Goal: Use online tool/utility: Utilize a website feature to perform a specific function

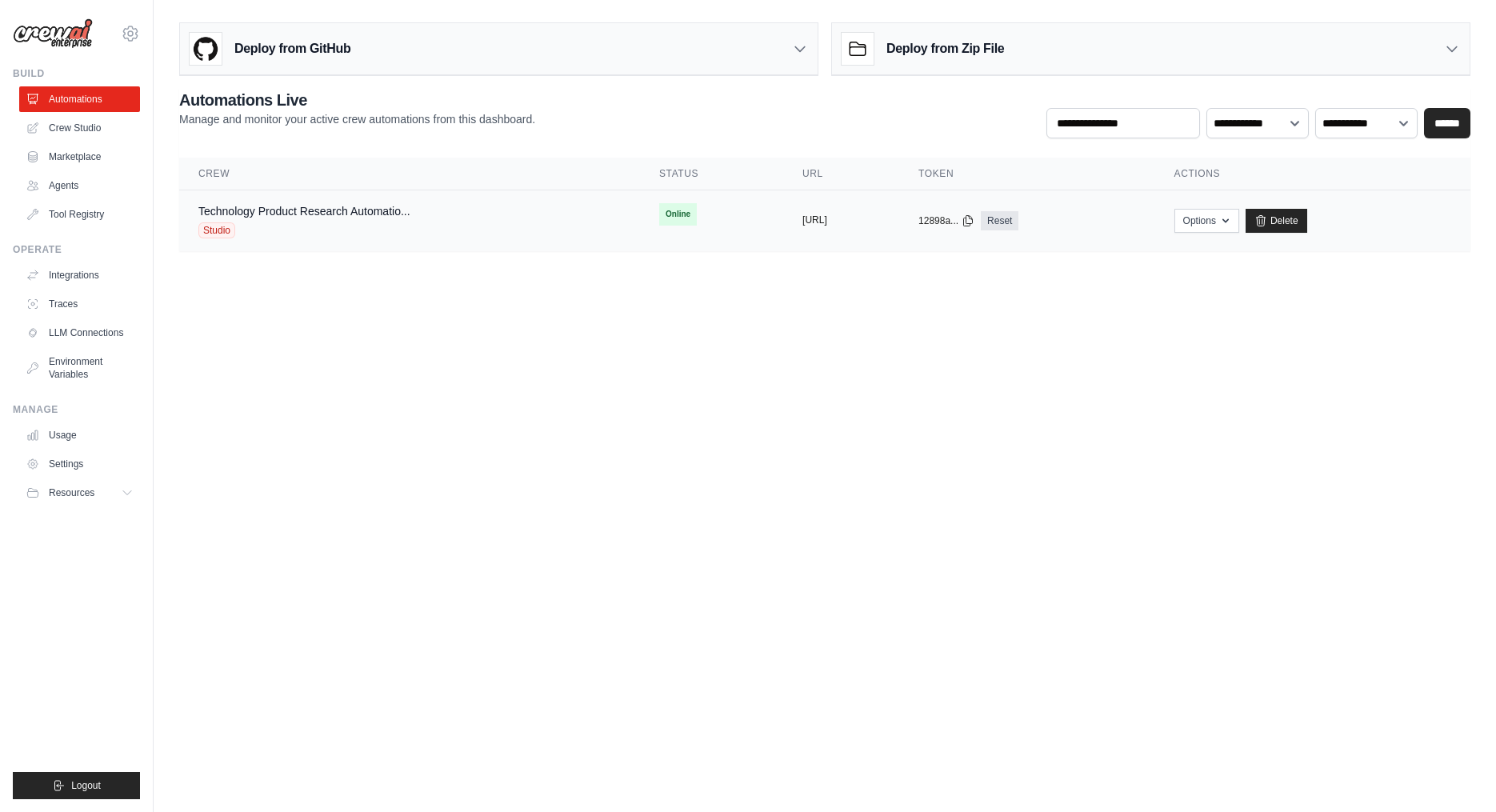
click at [824, 222] on button "[URL]" at bounding box center [815, 220] width 25 height 13
click at [289, 222] on div "Studio" at bounding box center [304, 230] width 212 height 16
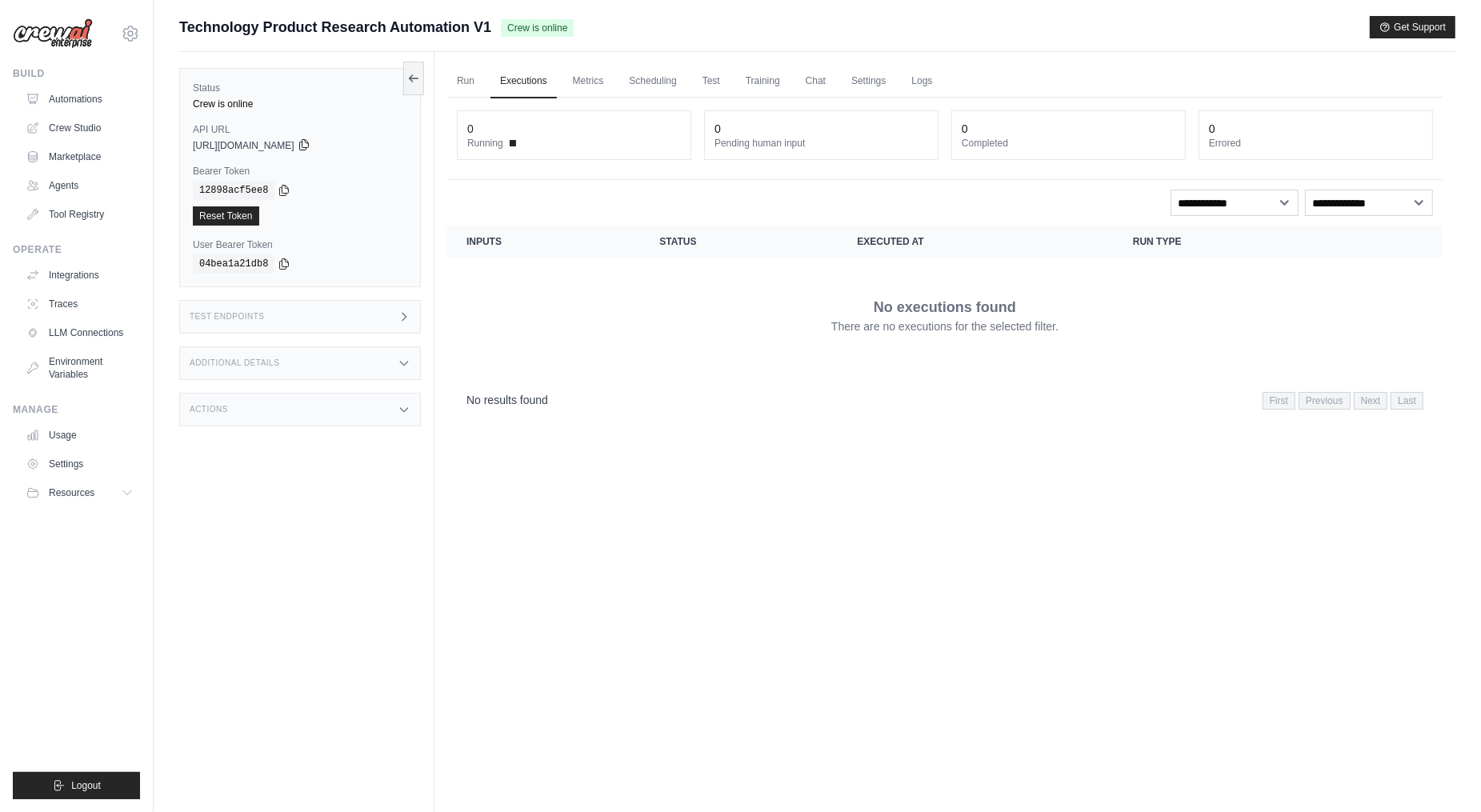
click at [311, 145] on icon at bounding box center [304, 145] width 13 height 13
click at [458, 77] on link "Run" at bounding box center [465, 81] width 37 height 33
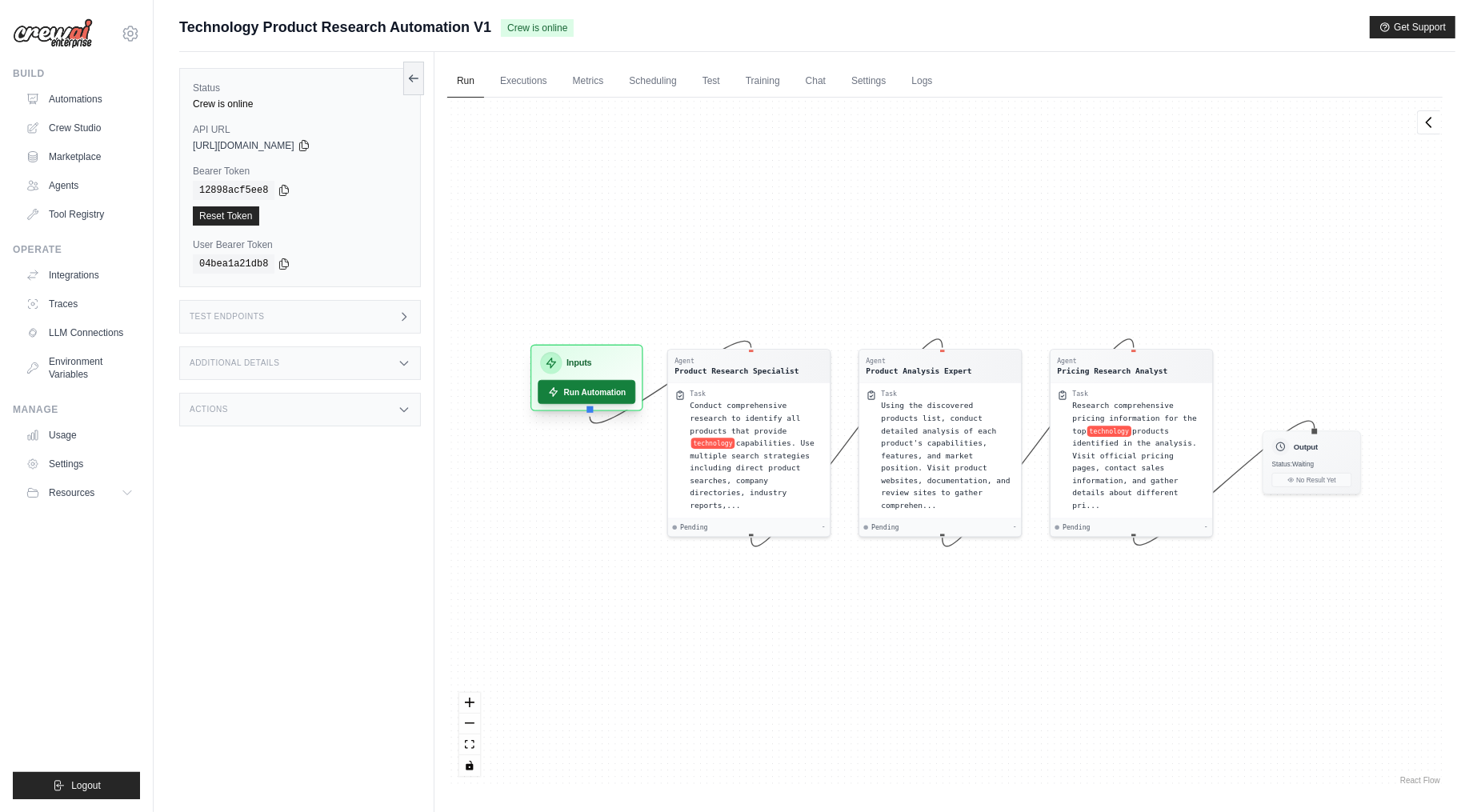
click at [589, 393] on button "Run Automation" at bounding box center [586, 392] width 98 height 24
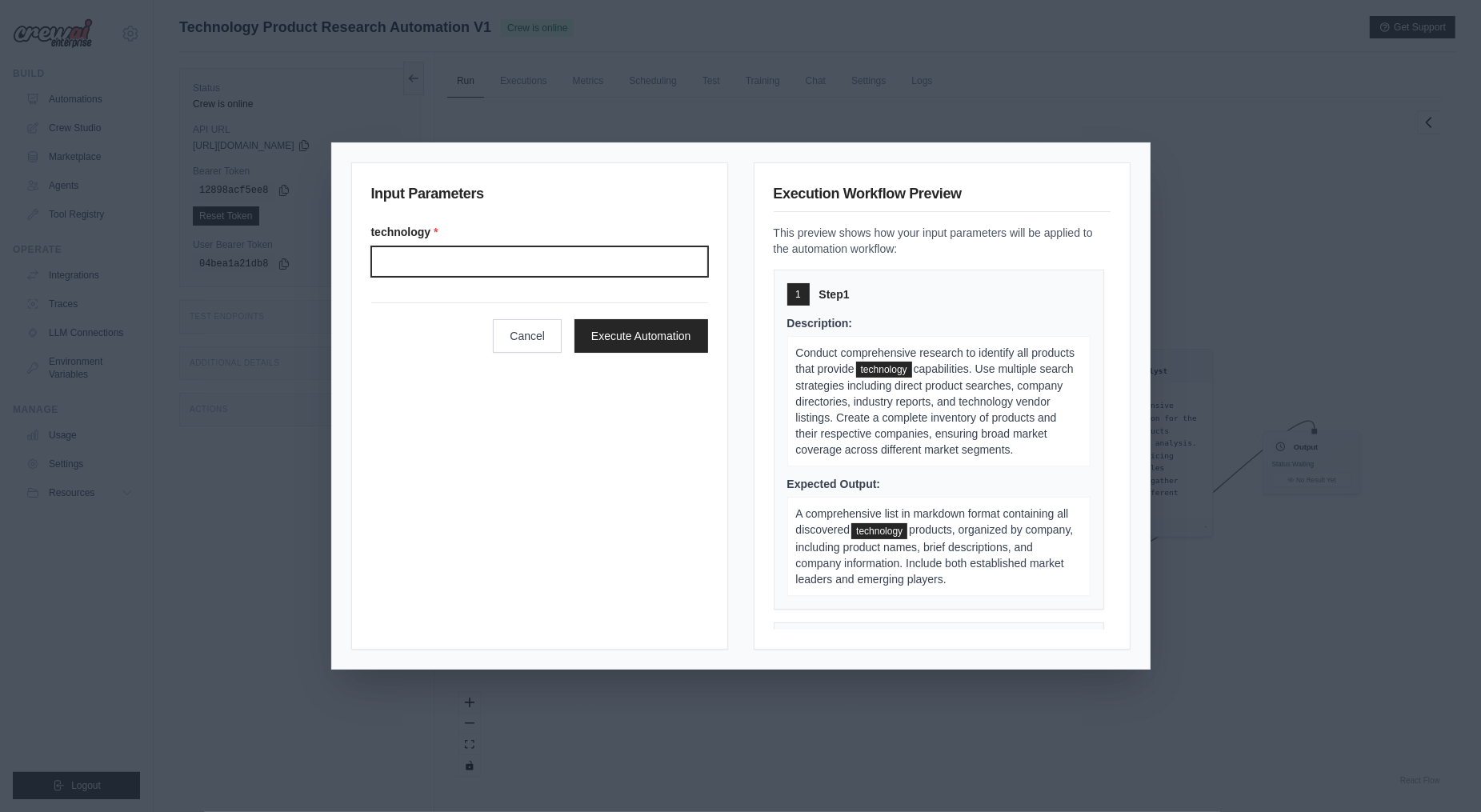
click at [620, 269] on input "Technology" at bounding box center [540, 261] width 337 height 31
type input "**********"
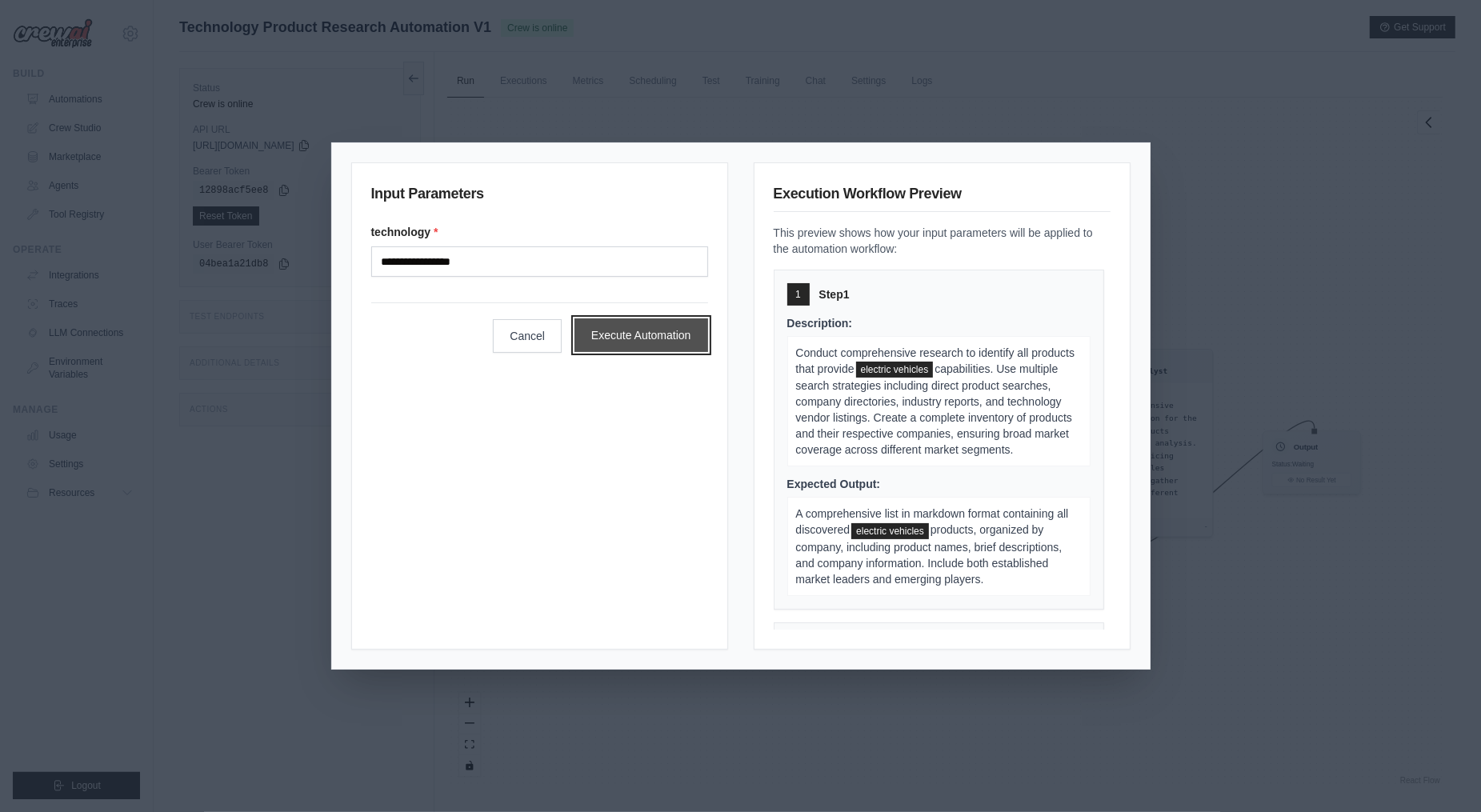
click at [661, 350] on button "Execute Automation" at bounding box center [641, 335] width 134 height 33
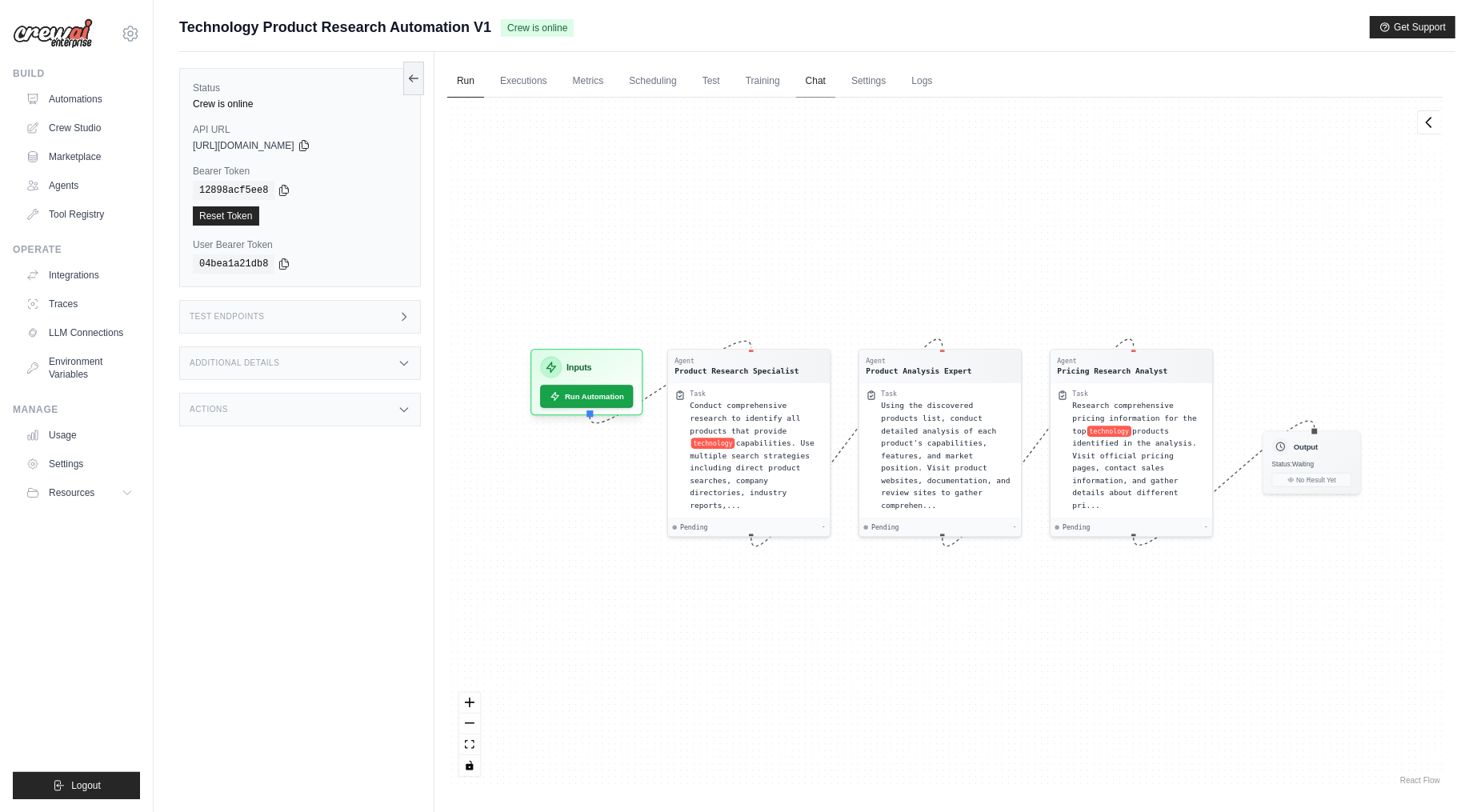
click at [817, 83] on link "Chat" at bounding box center [815, 81] width 39 height 33
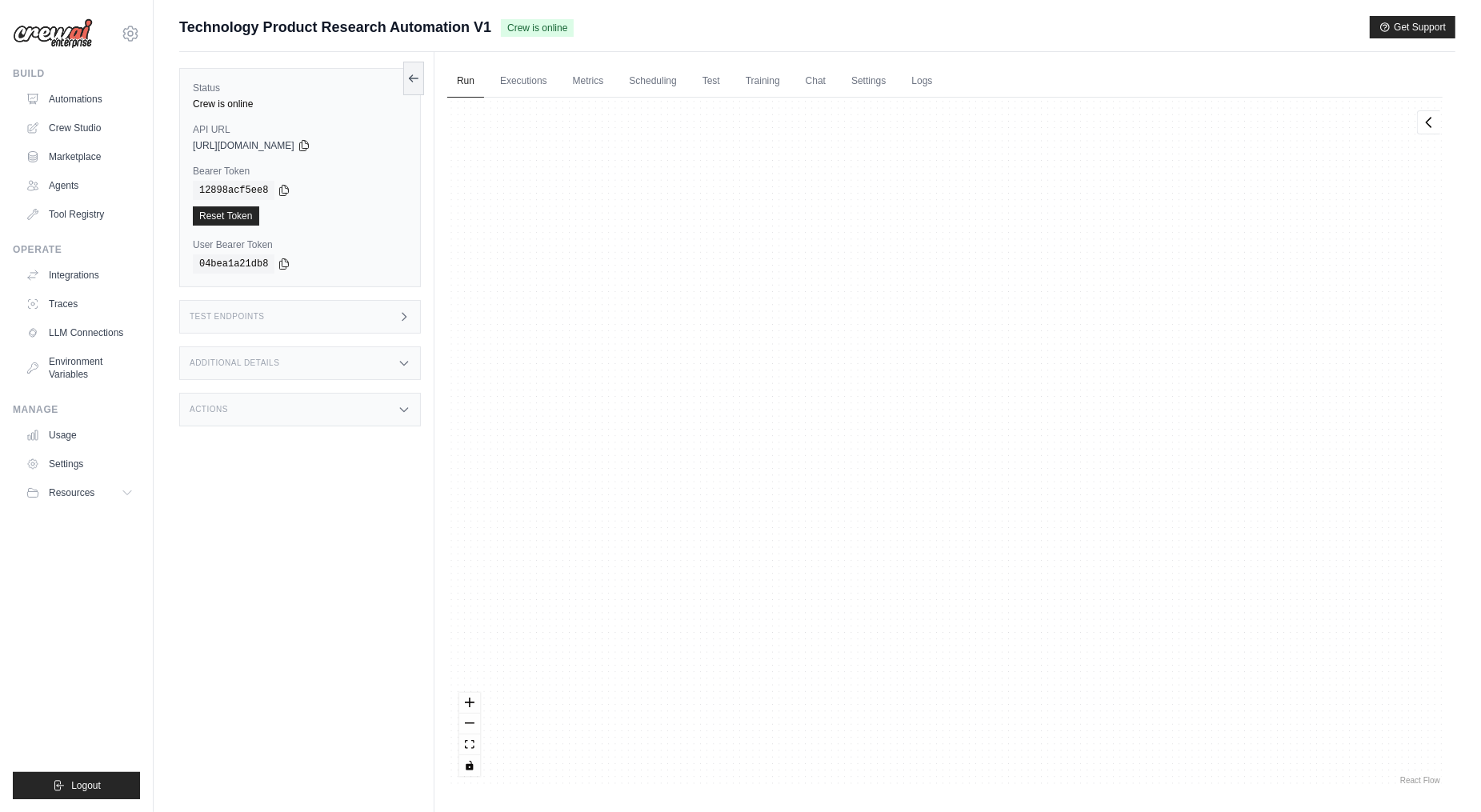
scroll to position [83, 0]
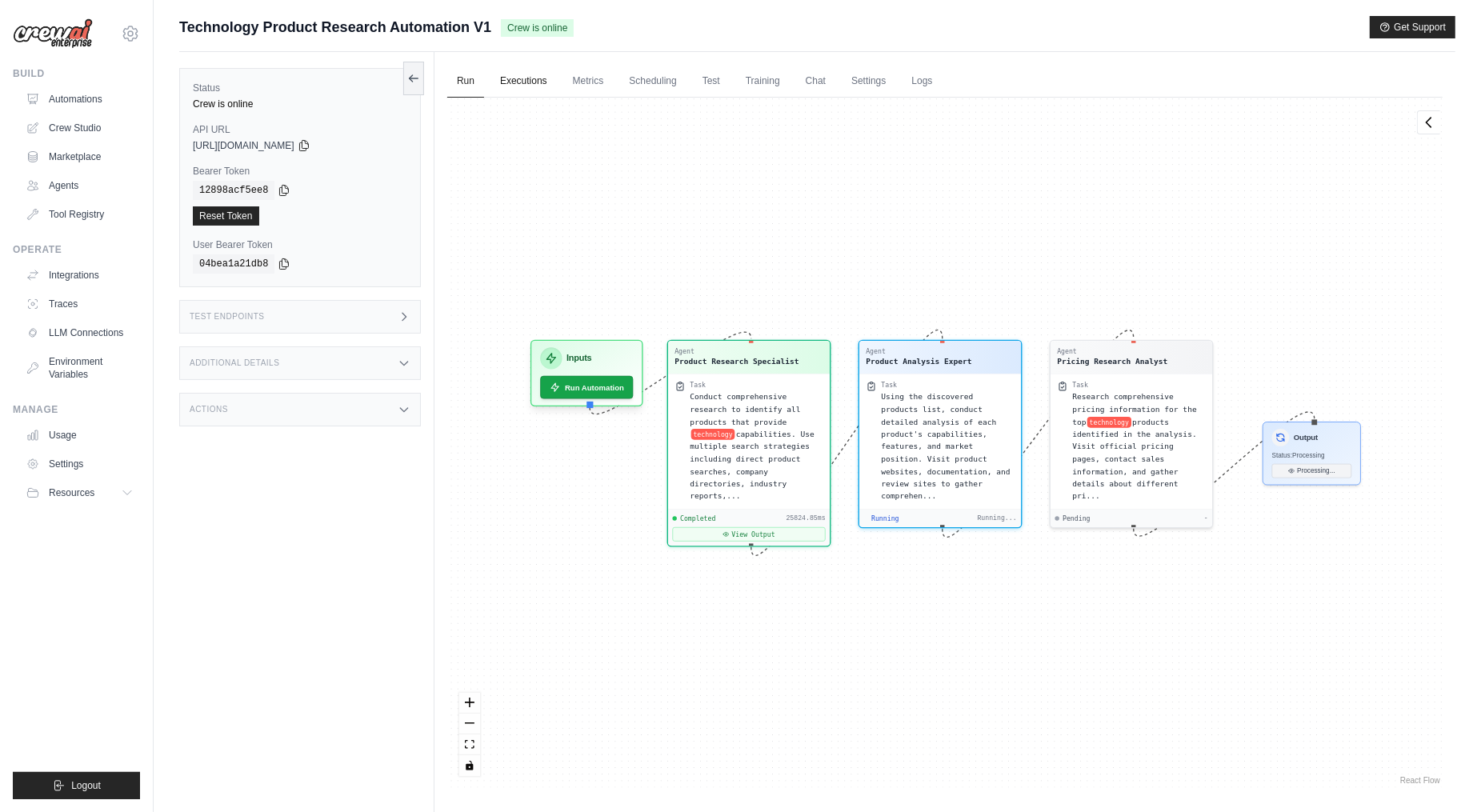
click at [547, 90] on link "Executions" at bounding box center [523, 81] width 66 height 33
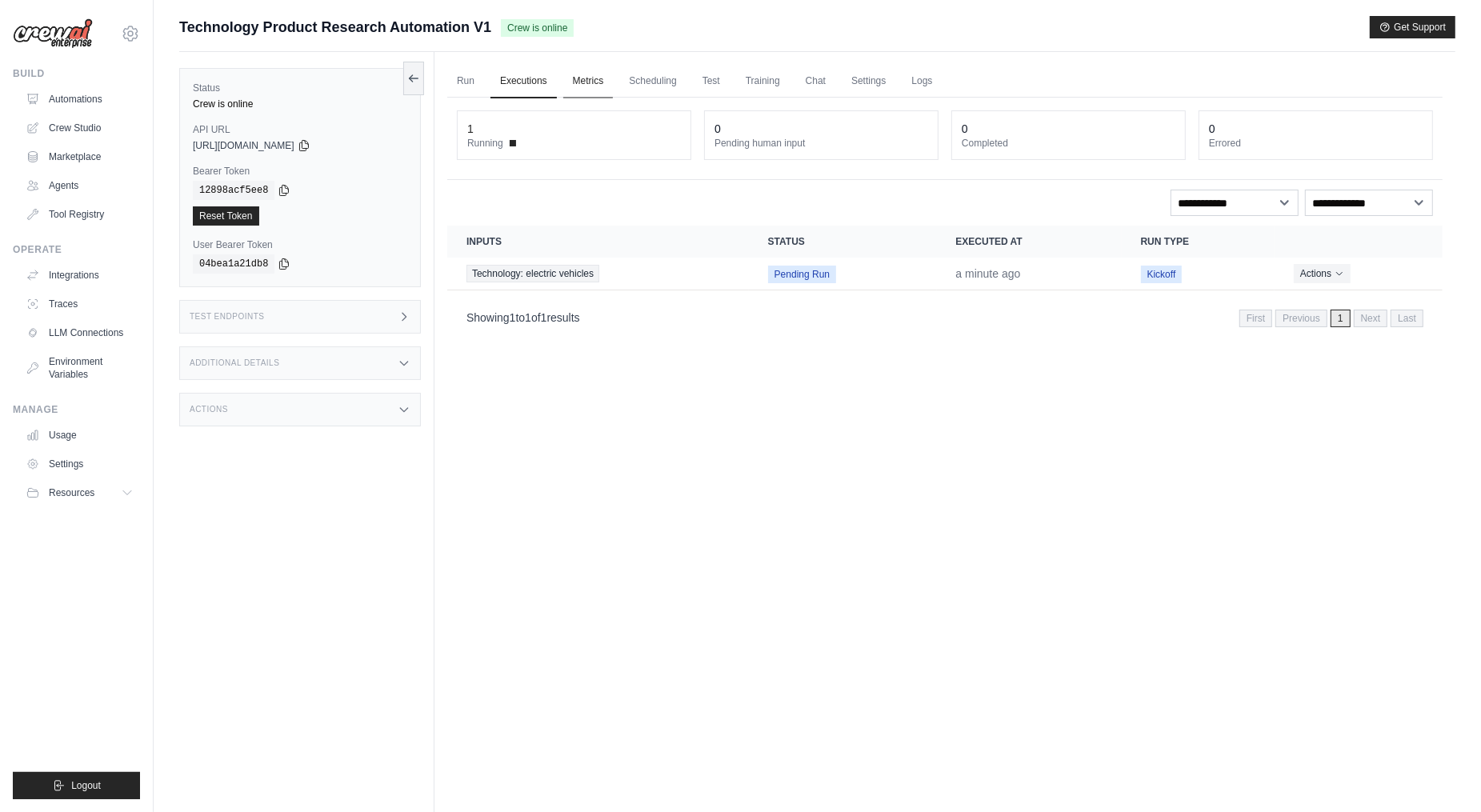
click at [592, 85] on link "Metrics" at bounding box center [588, 81] width 50 height 33
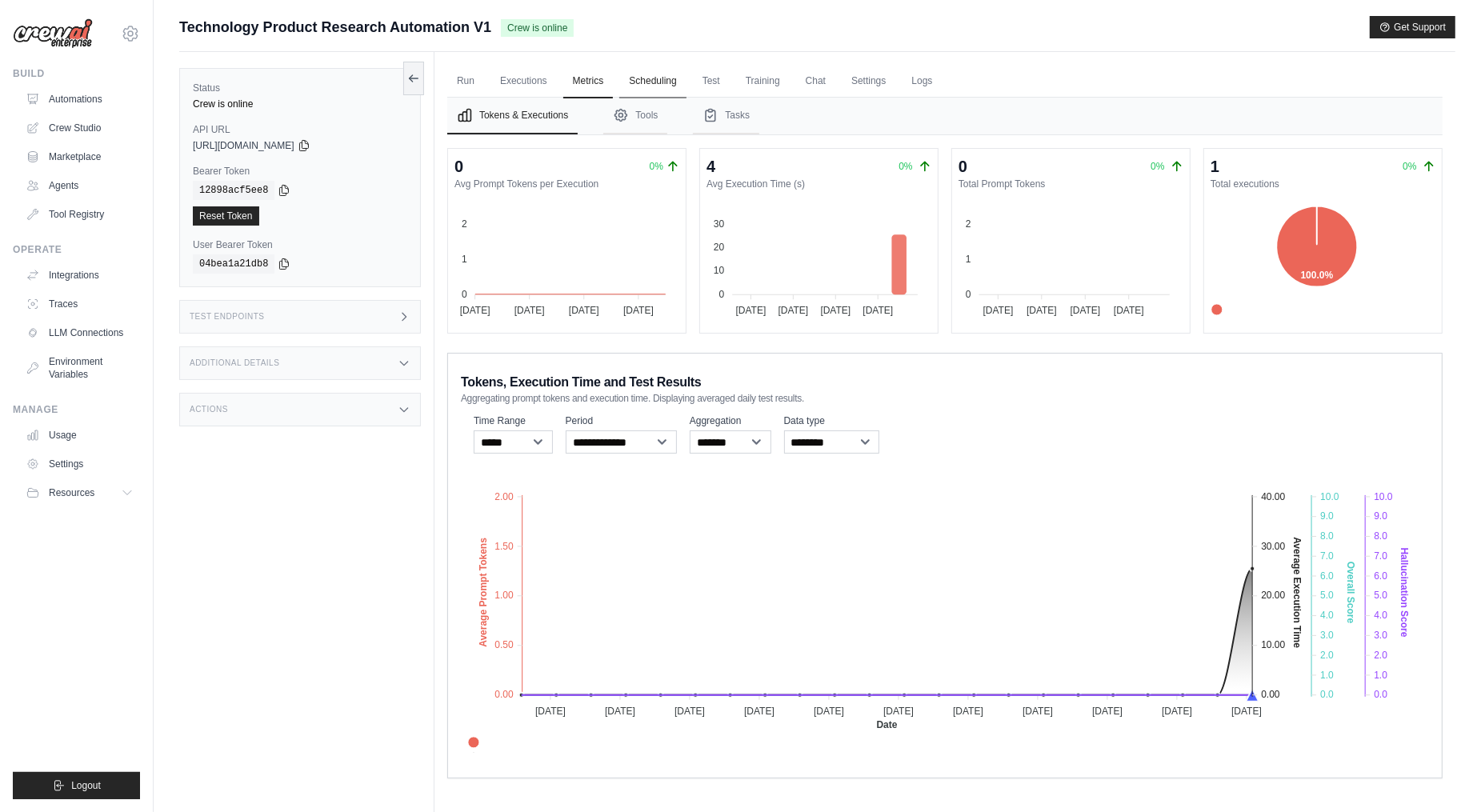
click at [647, 88] on link "Scheduling" at bounding box center [652, 81] width 66 height 33
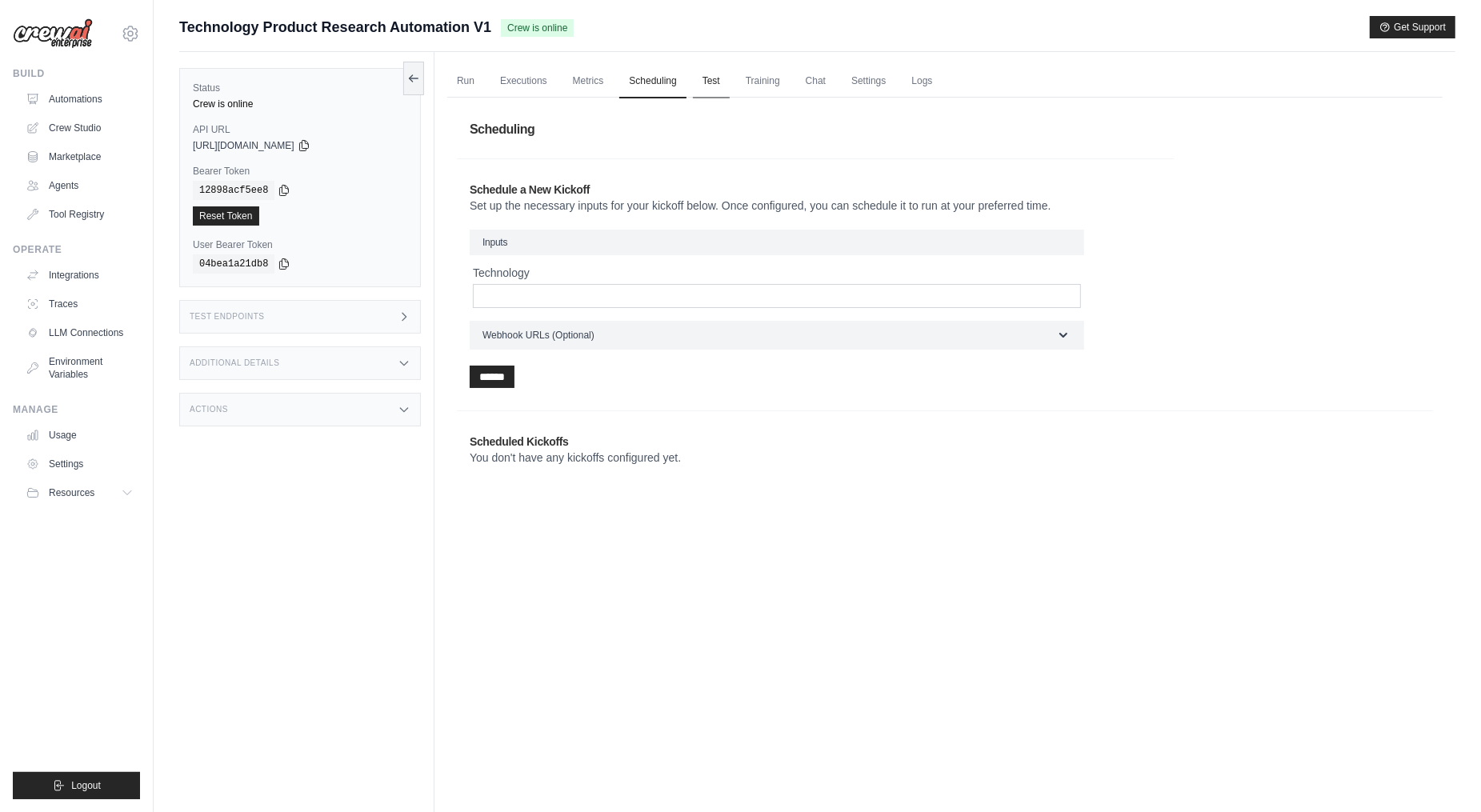
click at [718, 79] on link "Test" at bounding box center [711, 81] width 37 height 33
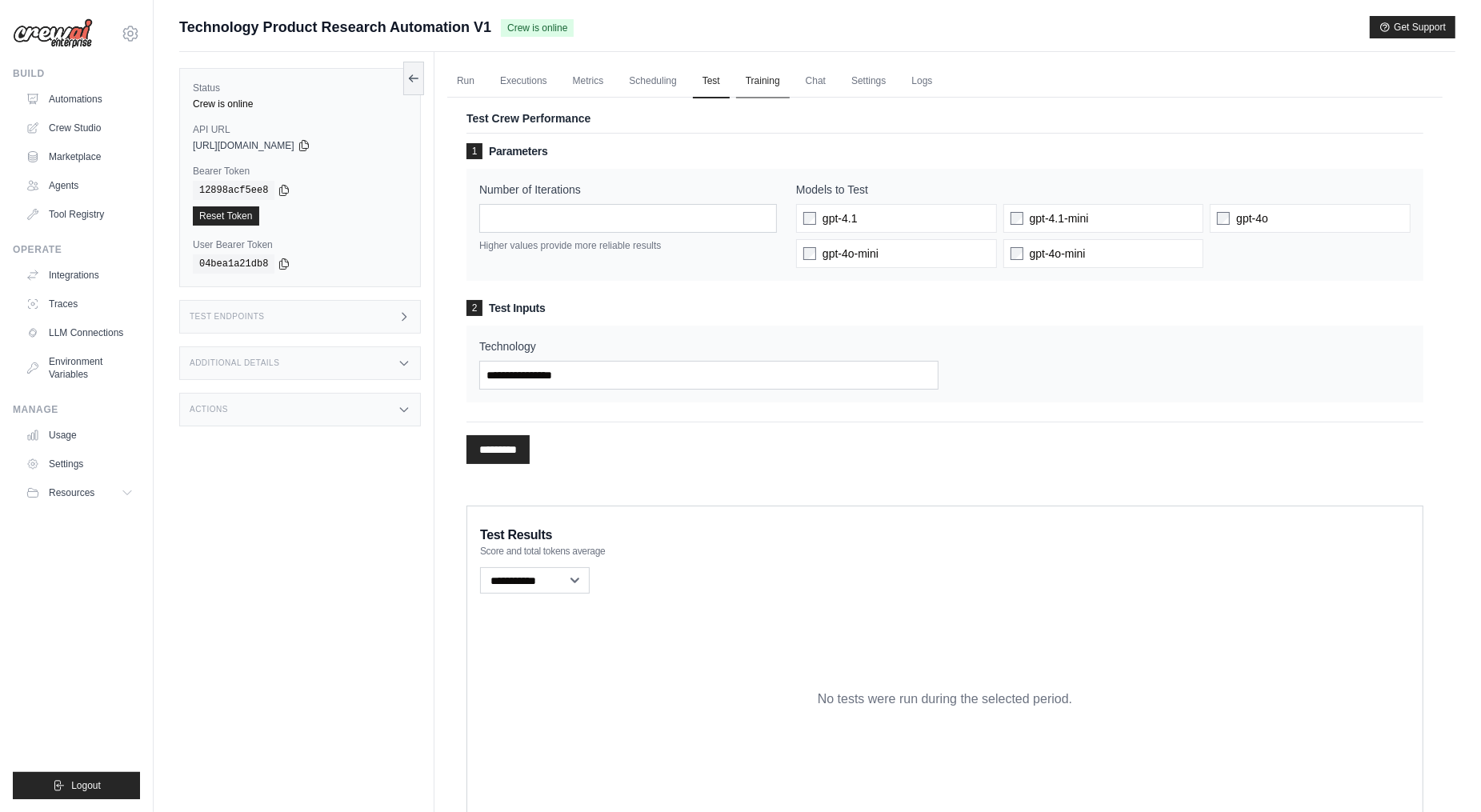
click at [758, 89] on link "Training" at bounding box center [763, 81] width 54 height 33
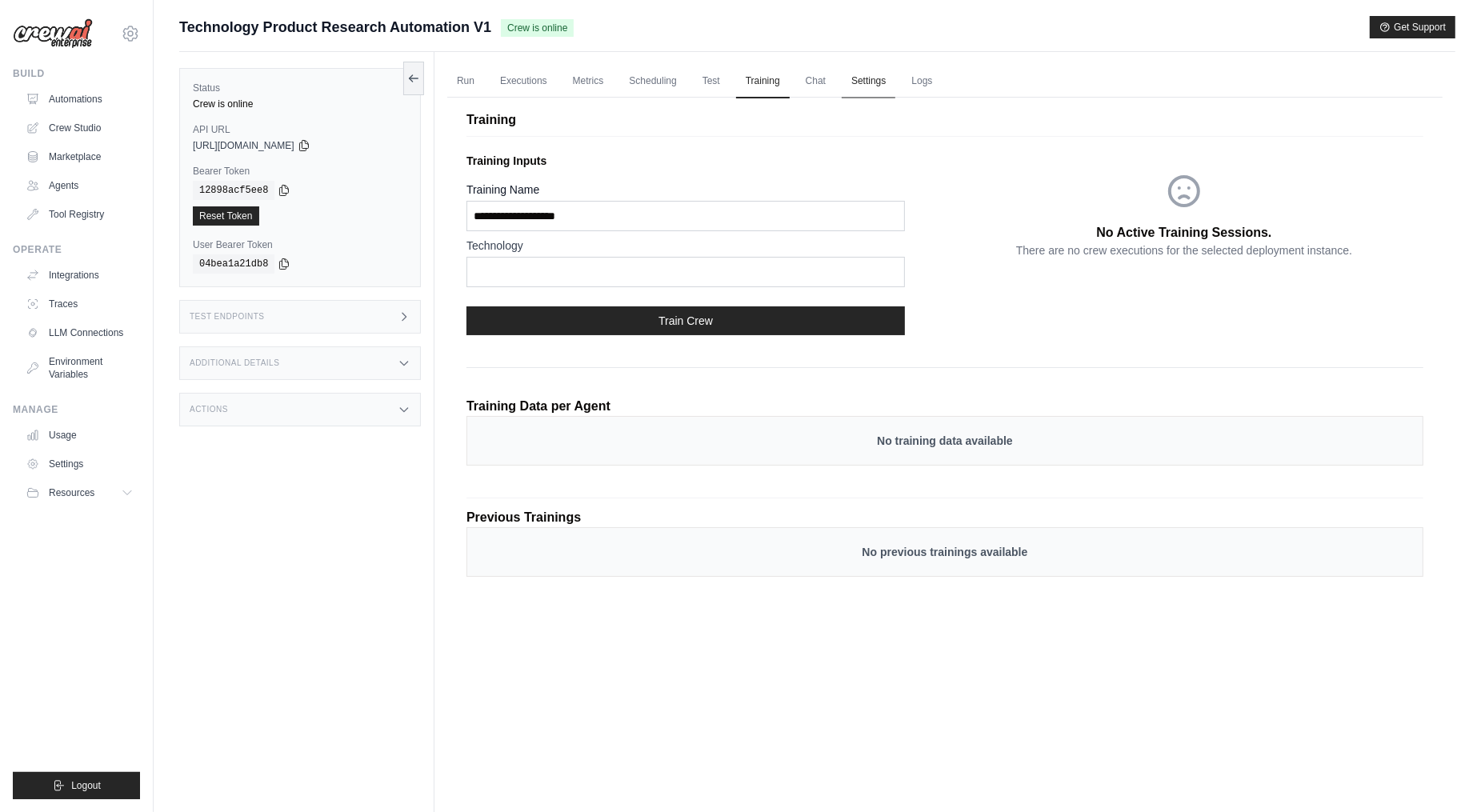
click at [865, 90] on link "Settings" at bounding box center [868, 81] width 54 height 33
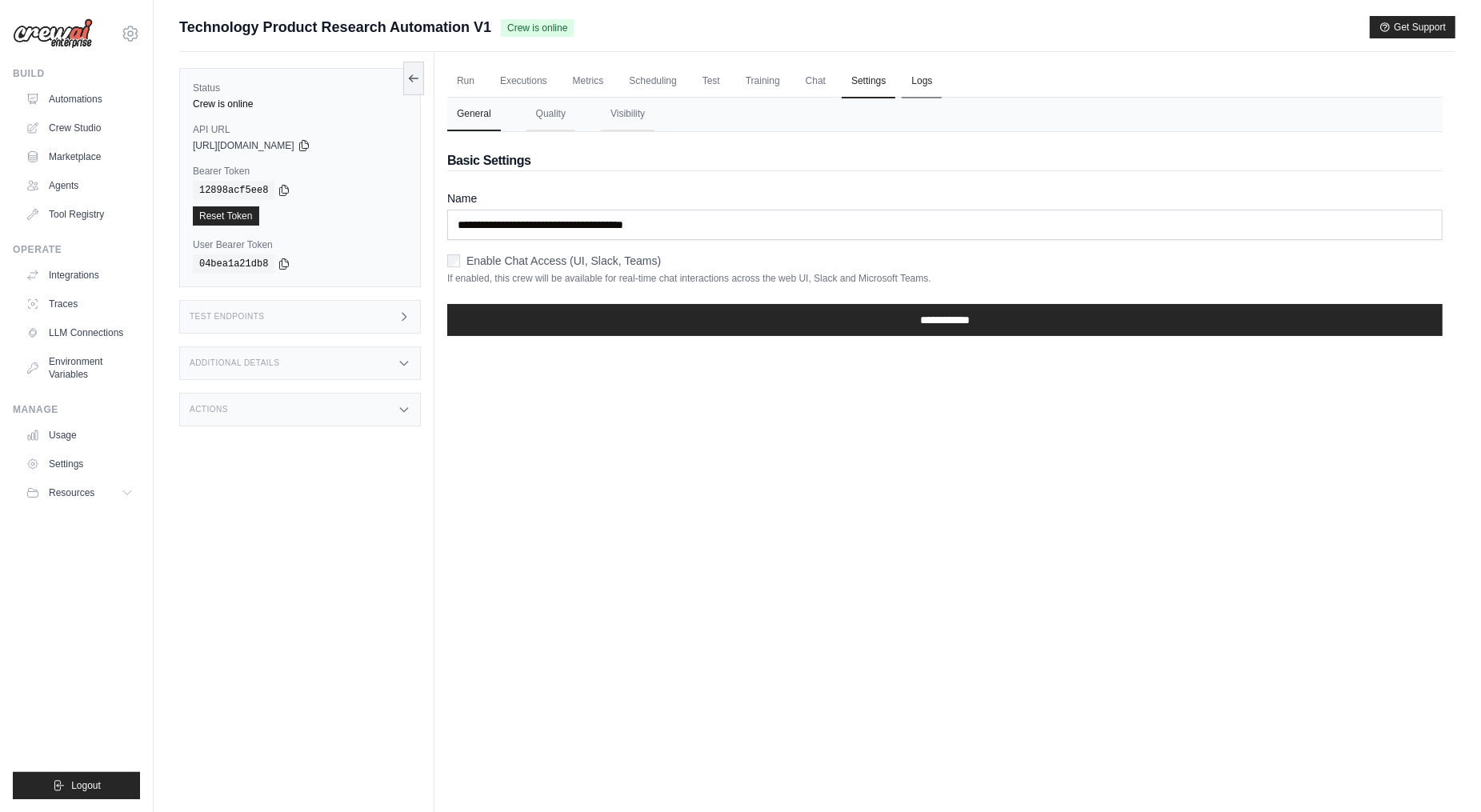
click at [924, 81] on link "Logs" at bounding box center [921, 81] width 40 height 33
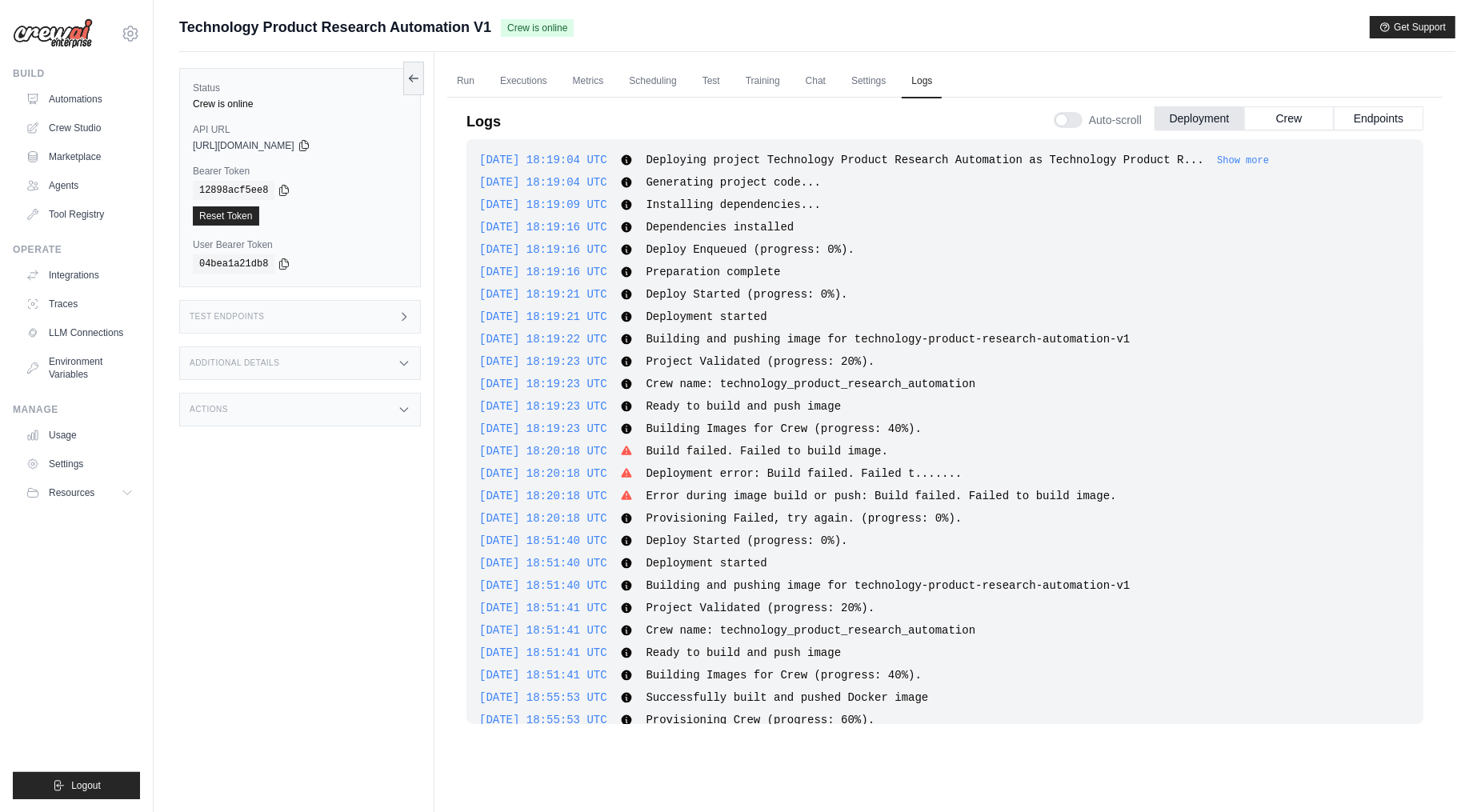
scroll to position [90, 0]
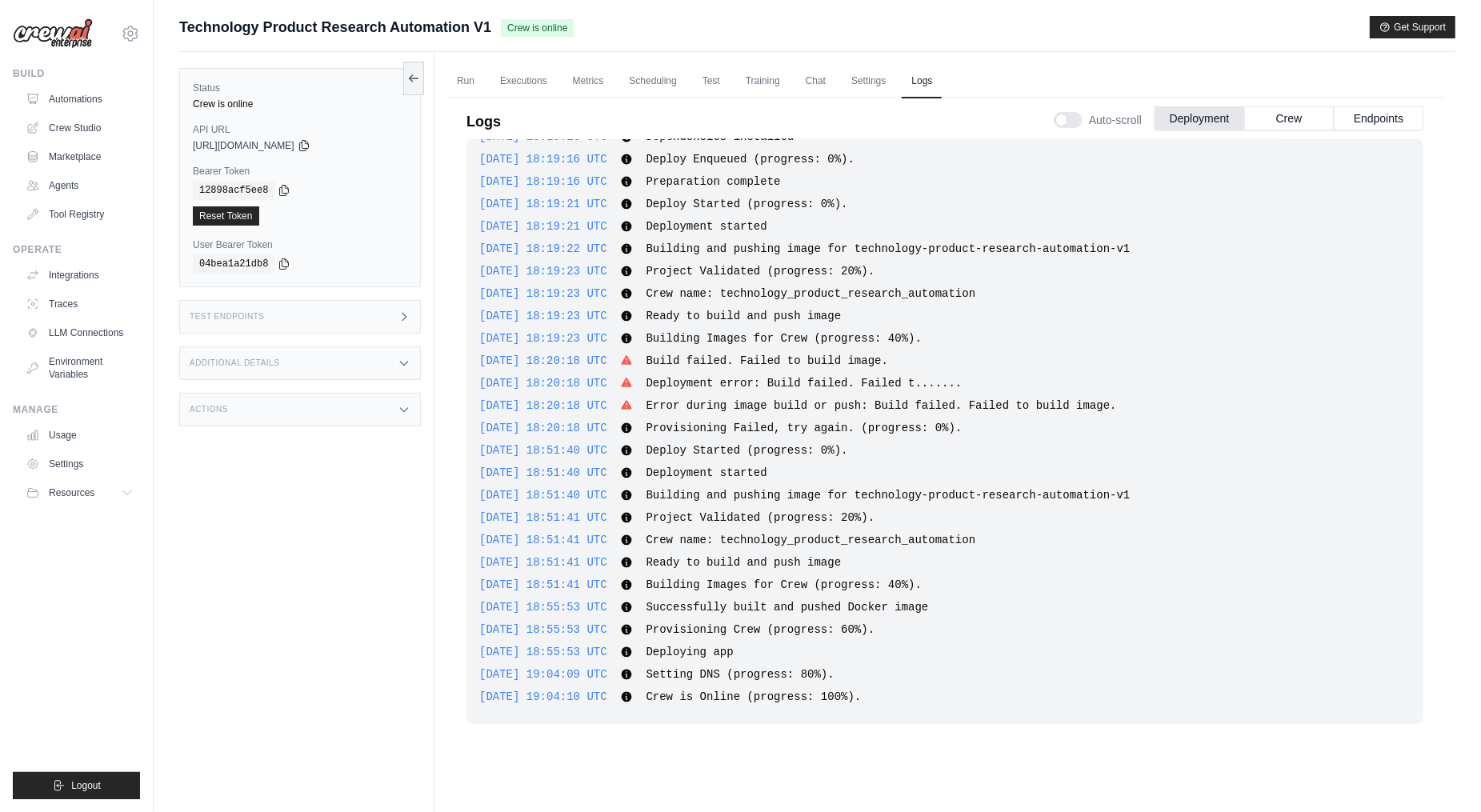
click at [352, 311] on div "Test Endpoints" at bounding box center [300, 316] width 242 height 33
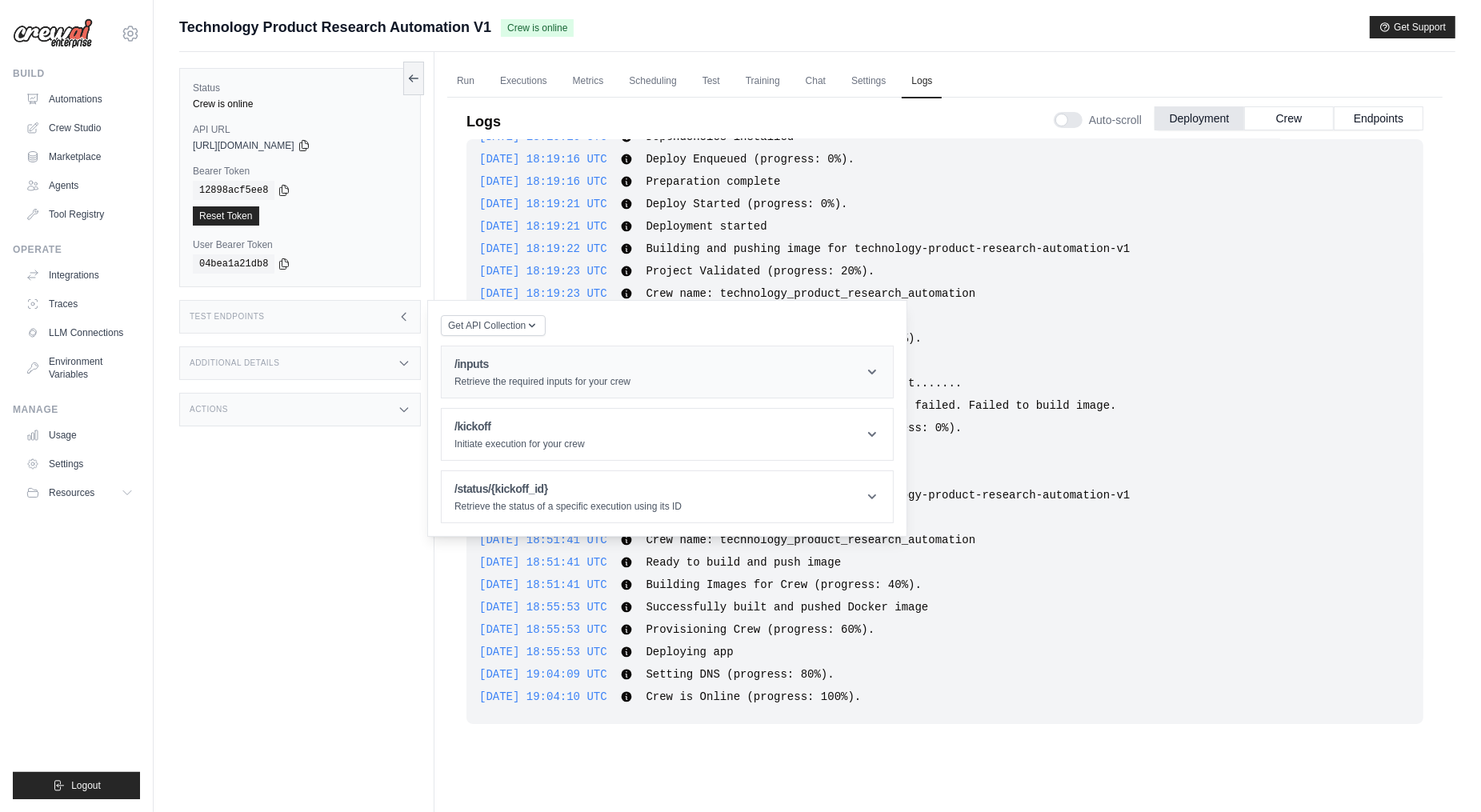
click at [536, 383] on p "Retrieve the required inputs for your crew" at bounding box center [542, 381] width 176 height 13
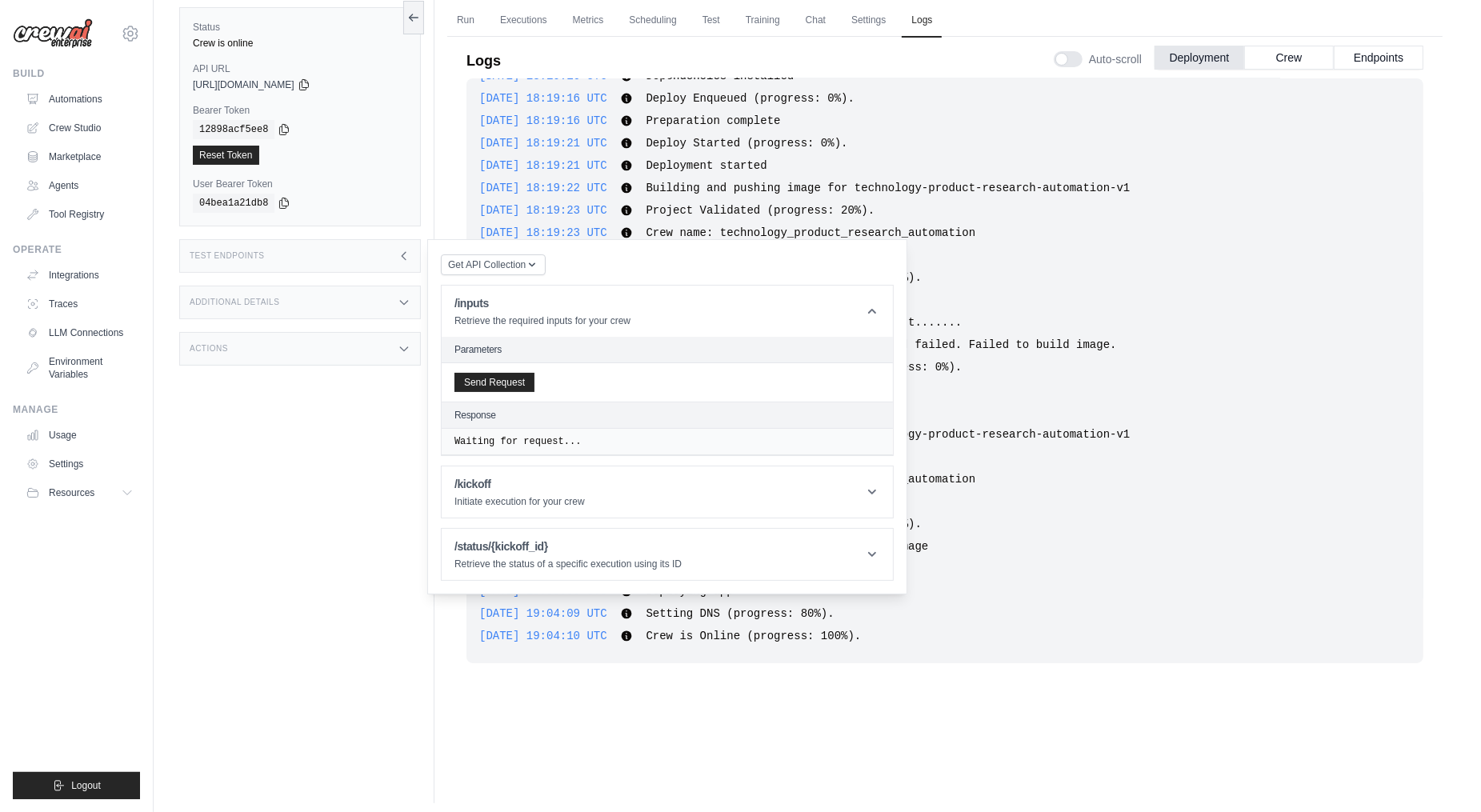
scroll to position [67, 0]
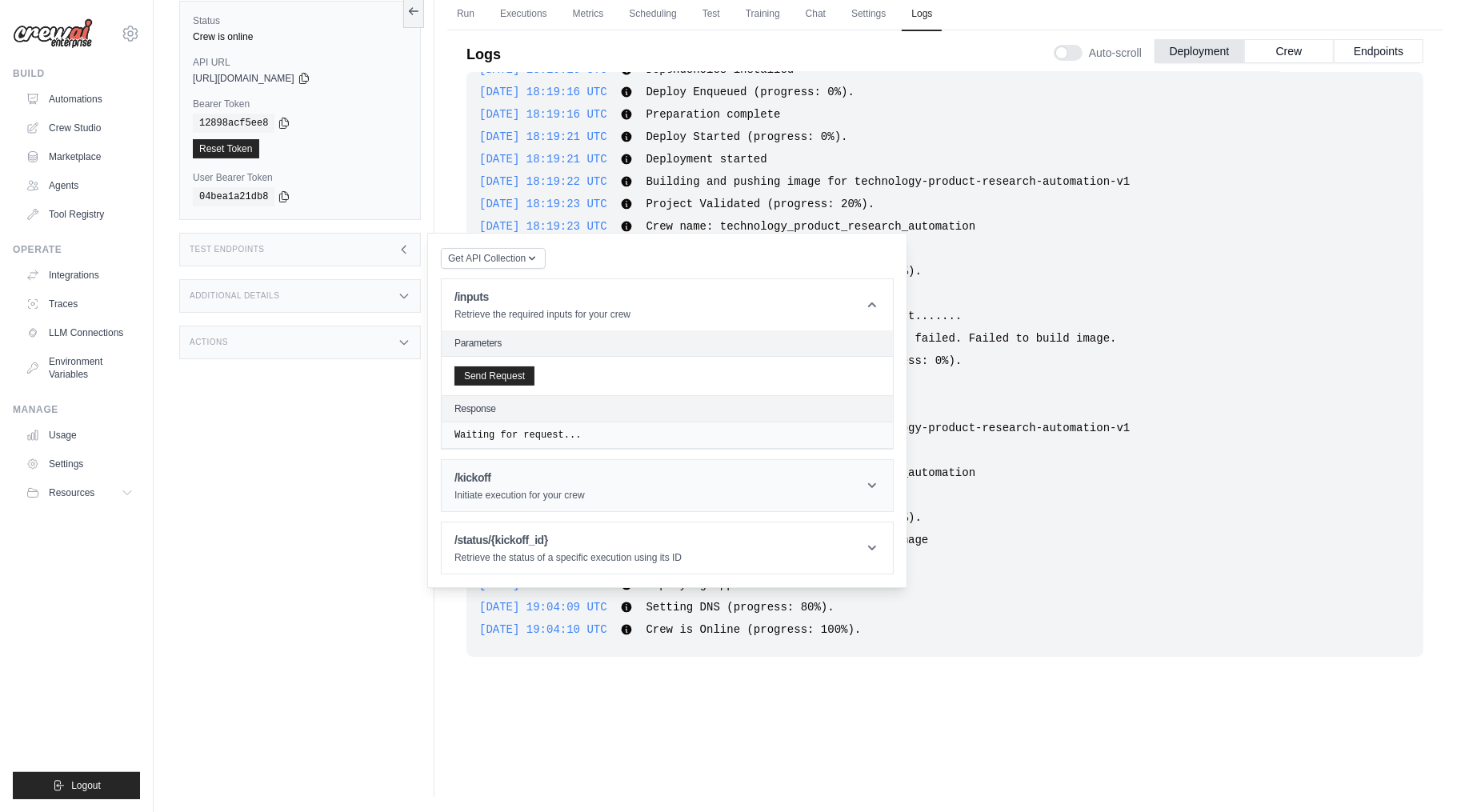
click at [529, 489] on p "Initiate execution for your crew" at bounding box center [519, 495] width 130 height 13
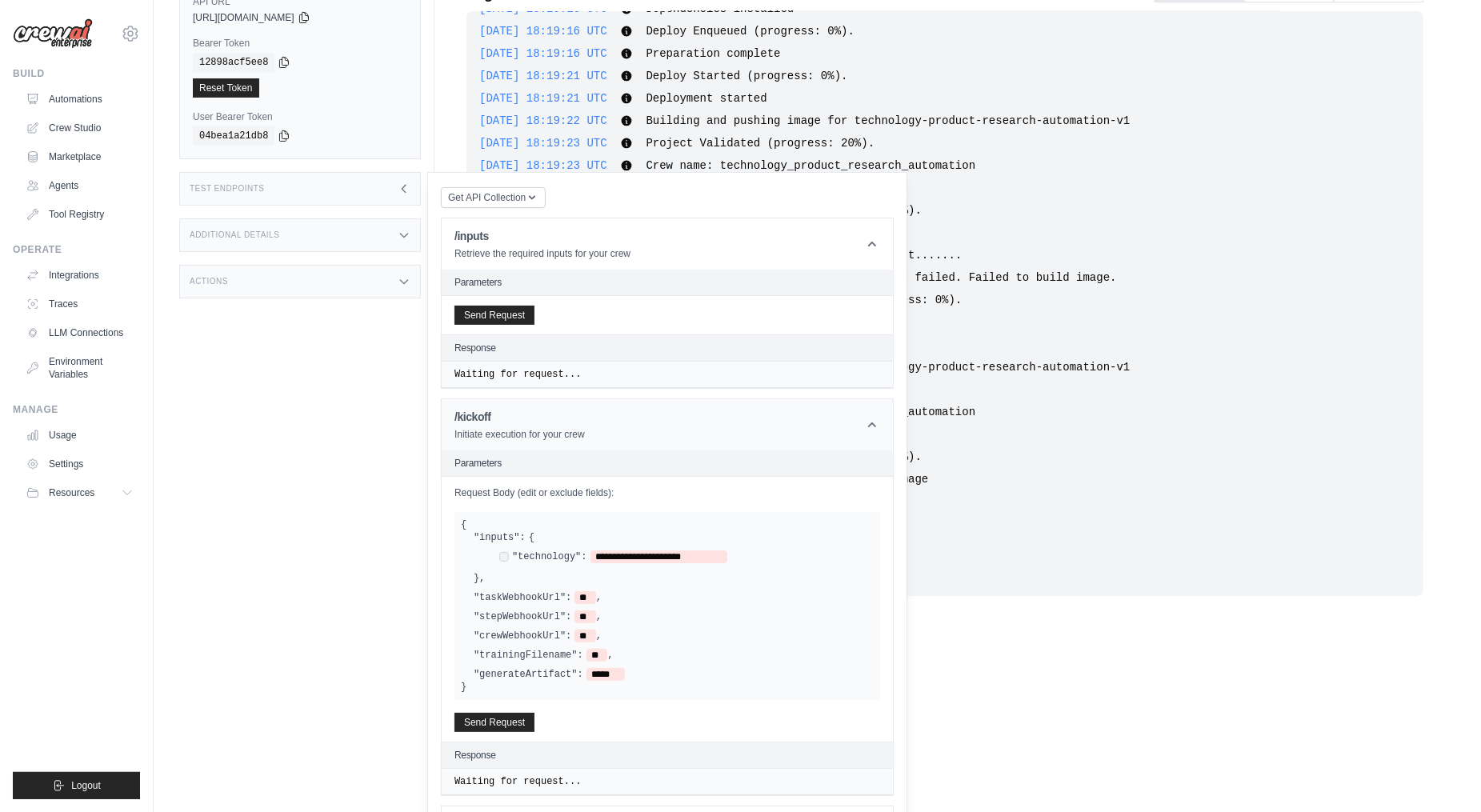
scroll to position [180, 0]
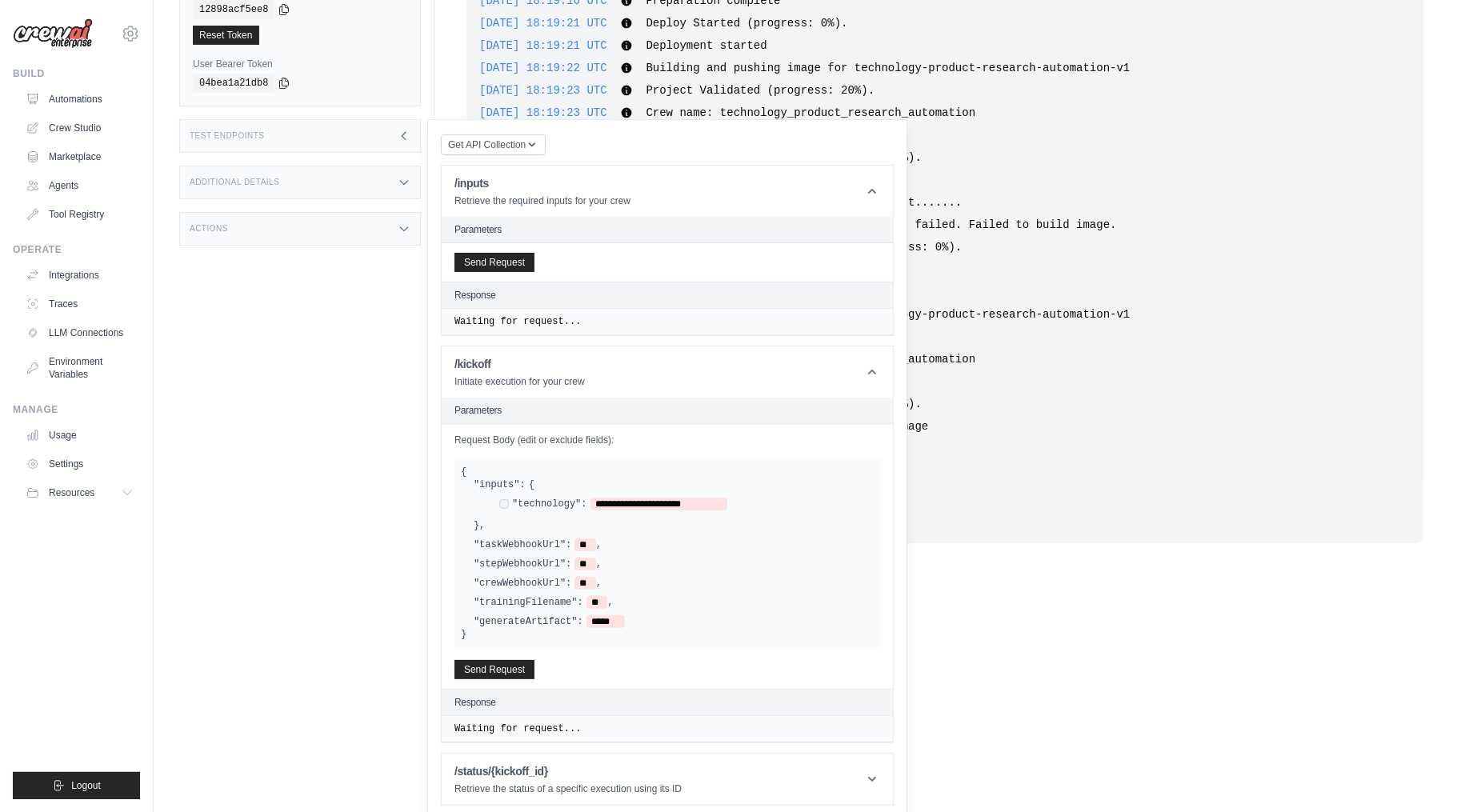
click at [325, 182] on div "Additional Details" at bounding box center [300, 182] width 242 height 33
click at [294, 319] on div "Actions" at bounding box center [300, 323] width 242 height 33
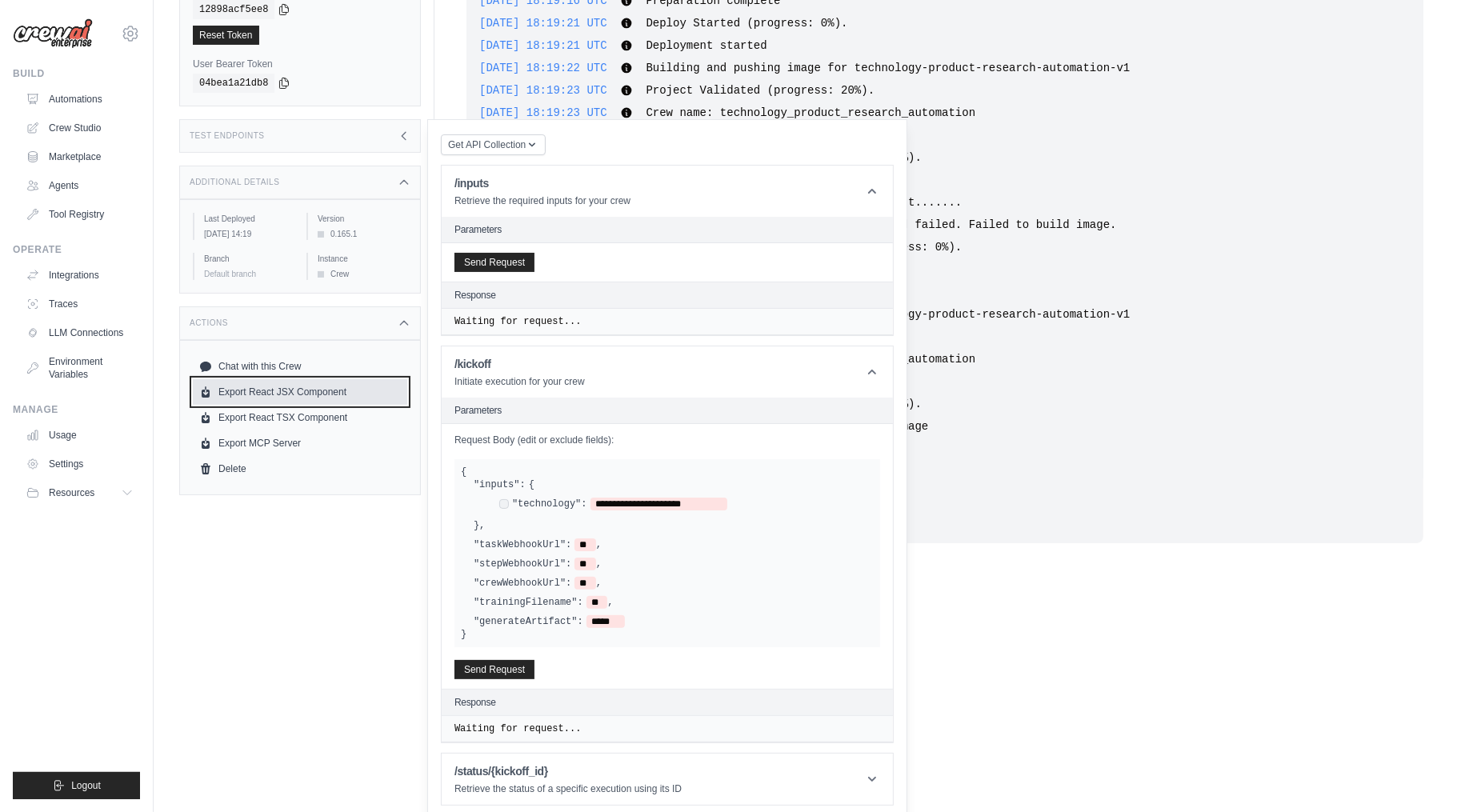
click at [269, 392] on link "Export React JSX Component" at bounding box center [300, 392] width 214 height 26
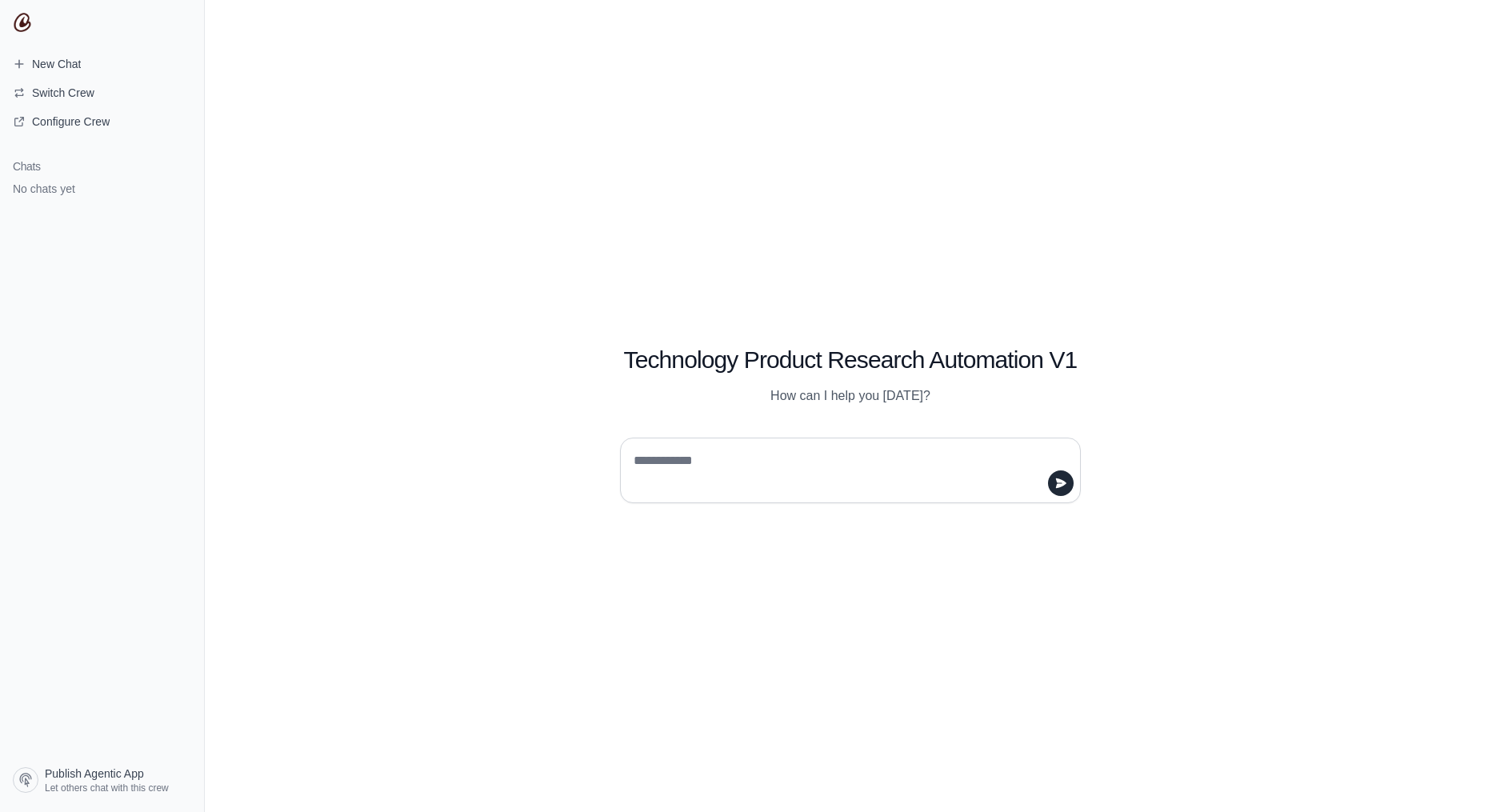
click at [764, 452] on textarea at bounding box center [846, 470] width 431 height 45
click at [836, 475] on textarea at bounding box center [846, 470] width 431 height 45
type textarea "**********"
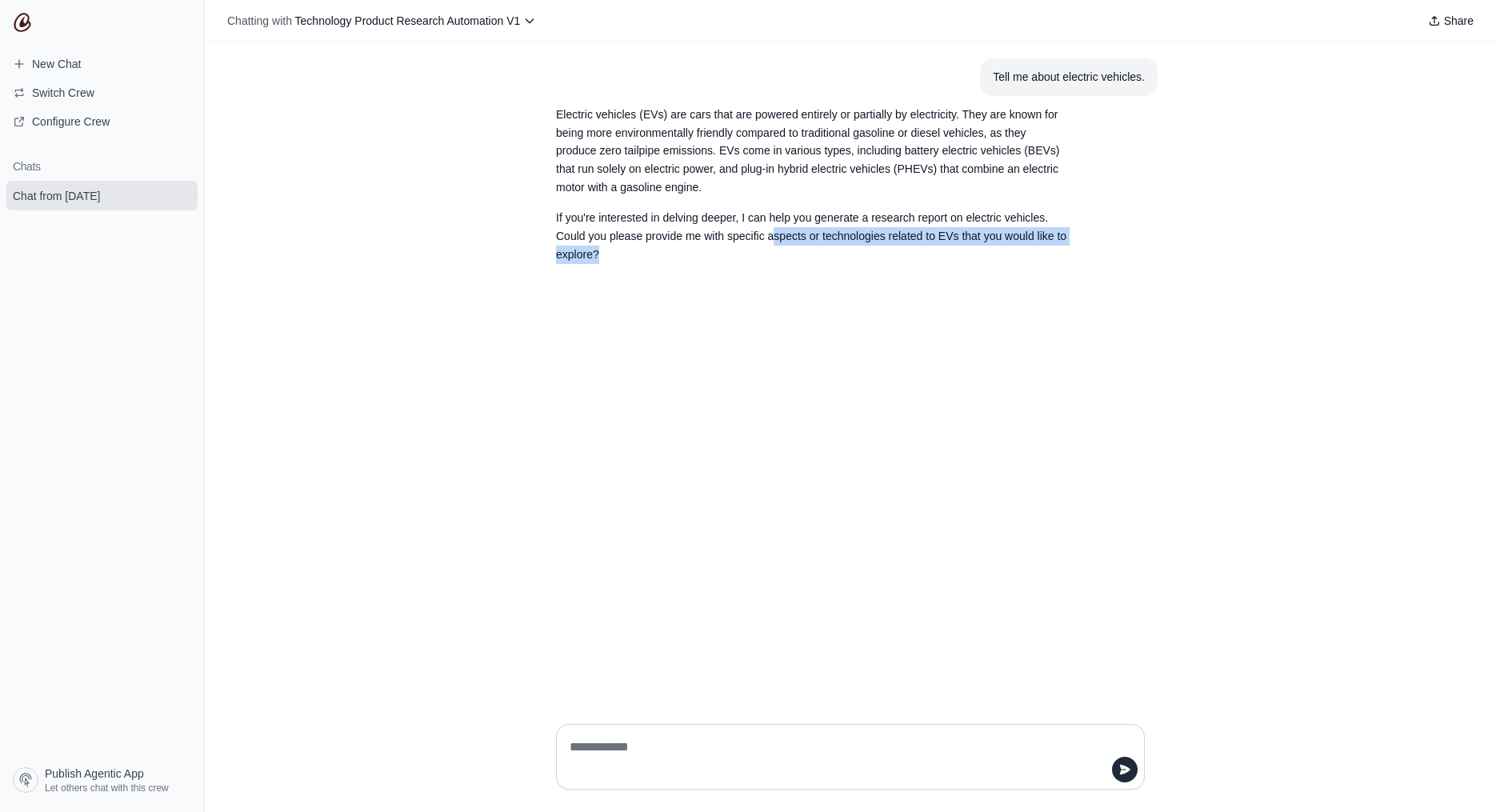
click at [774, 245] on p "If you're interested in delving deeper, I can help you generate a research repo…" at bounding box center [811, 236] width 512 height 54
click at [73, 124] on span "Configure Crew" at bounding box center [71, 121] width 77 height 16
click at [827, 201] on div "Electric vehicles (EVs) are cars that are powered entirely or partially by elec…" at bounding box center [811, 185] width 512 height 158
click at [721, 735] on textarea at bounding box center [845, 757] width 559 height 45
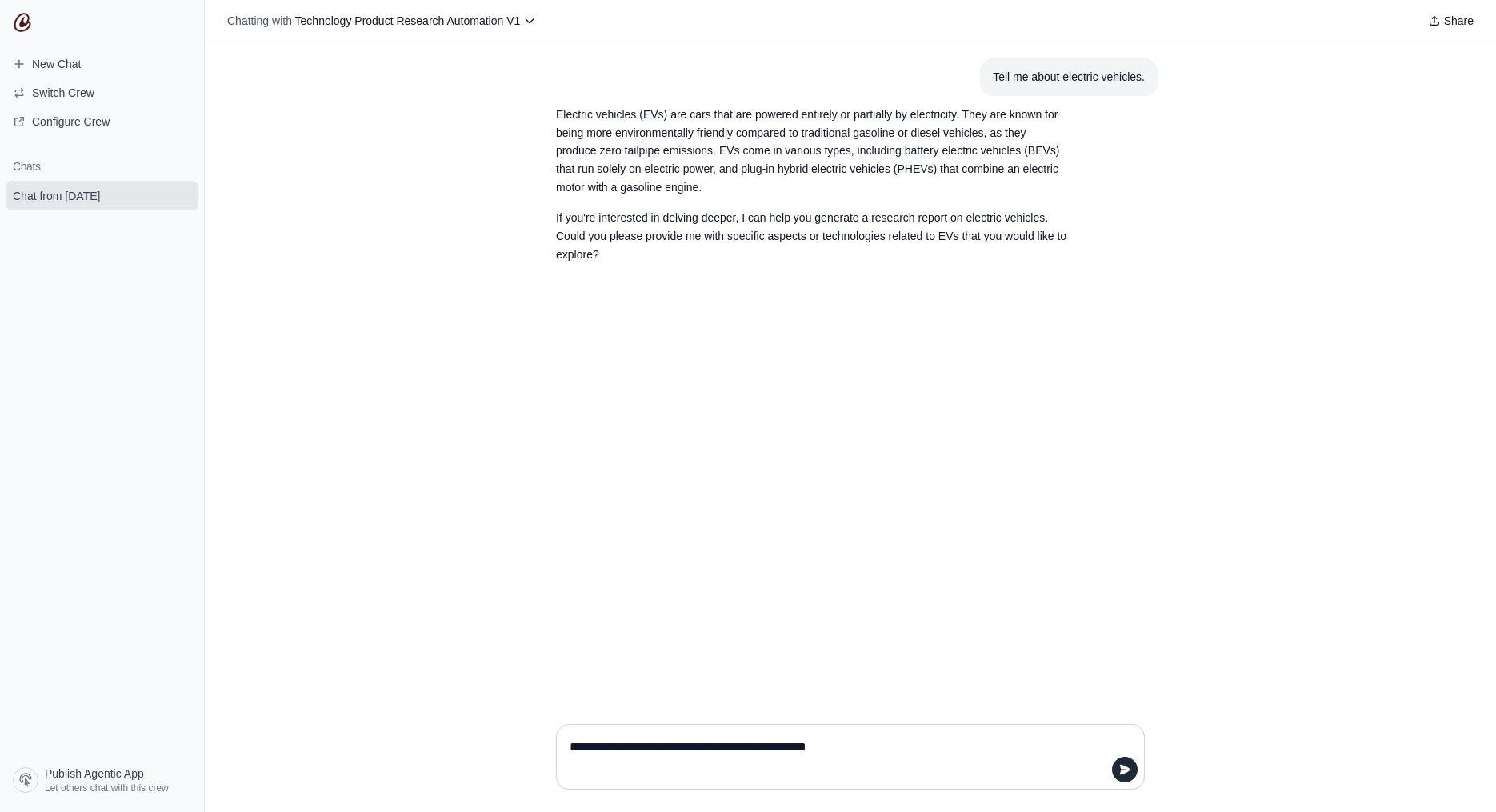
type textarea "**********"
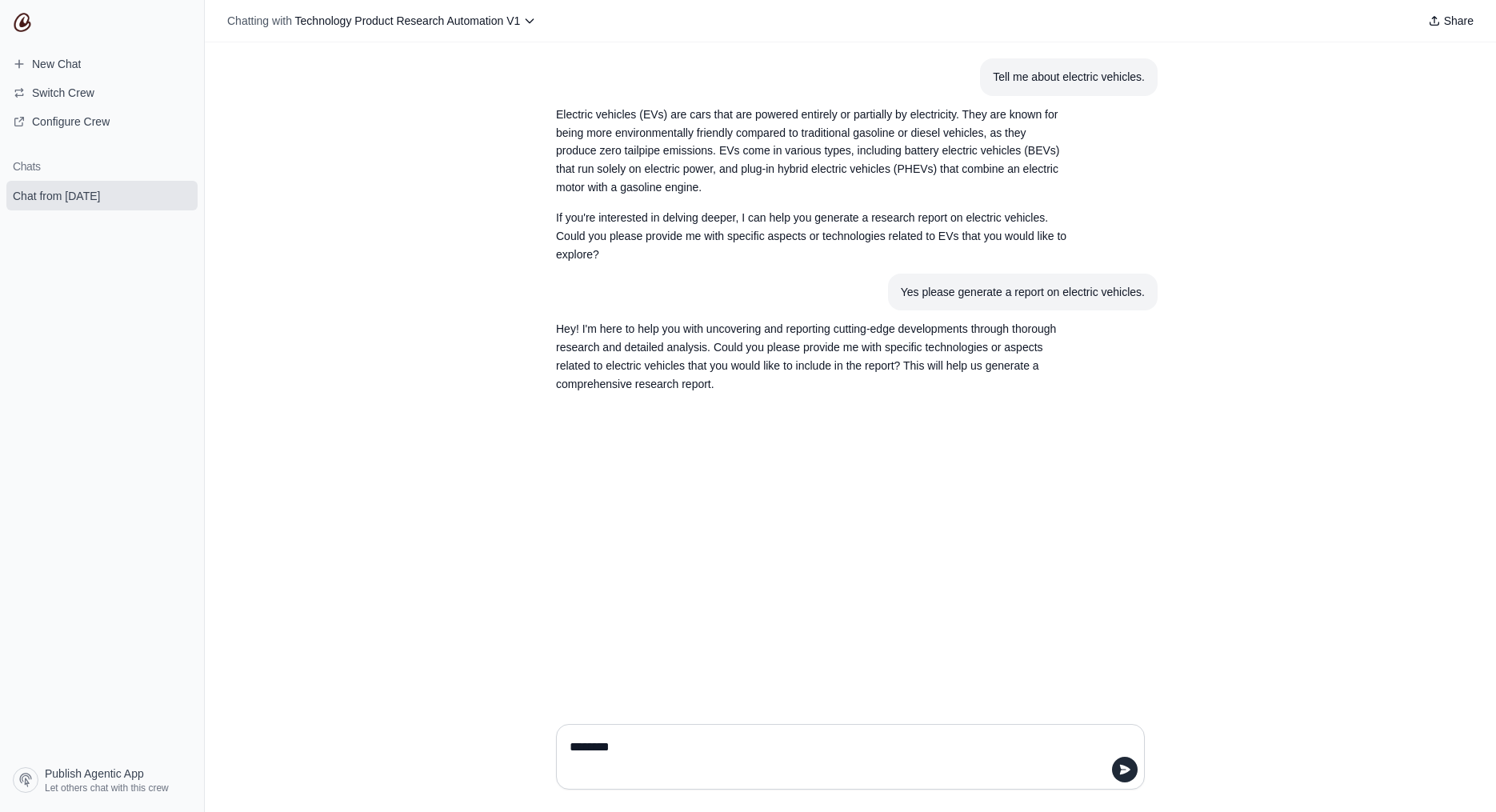
type textarea "*********"
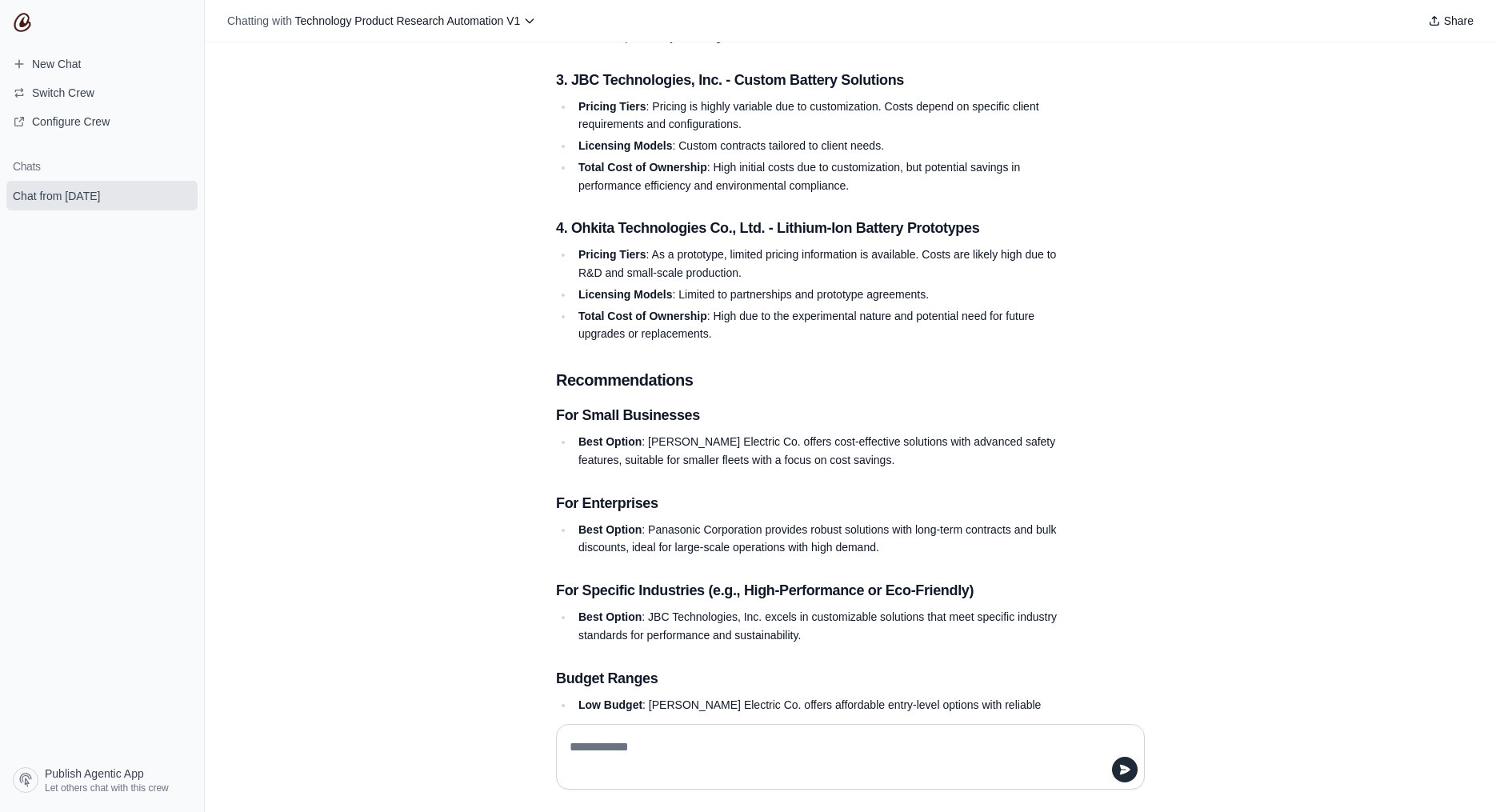
scroll to position [1105, 0]
